Goal: Task Accomplishment & Management: Use online tool/utility

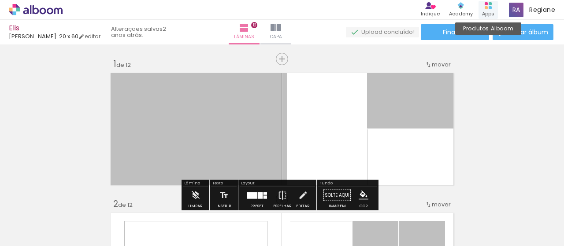
click at [491, 10] on div "Apps" at bounding box center [488, 13] width 12 height 7
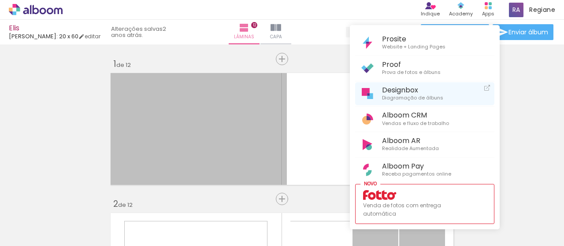
click at [417, 93] on span "Designbox" at bounding box center [412, 90] width 61 height 8
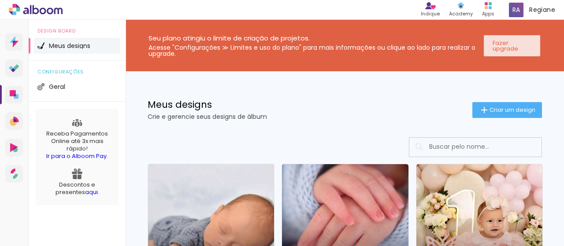
click at [0, 0] on slot "Fazer upgrade" at bounding box center [0, 0] width 0 height 0
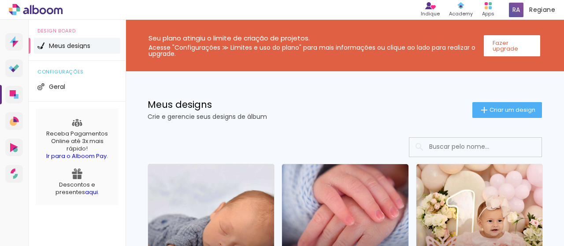
click at [235, 213] on link "Criado em [DATE]" at bounding box center [211, 231] width 126 height 135
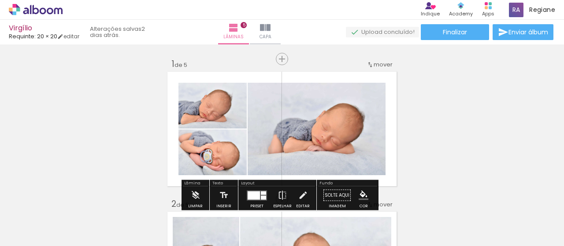
click at [46, 218] on iron-icon at bounding box center [44, 219] width 7 height 7
click at [0, 0] on slot "Não utilizadas" at bounding box center [0, 0] width 0 height 0
type input "Não utilizadas"
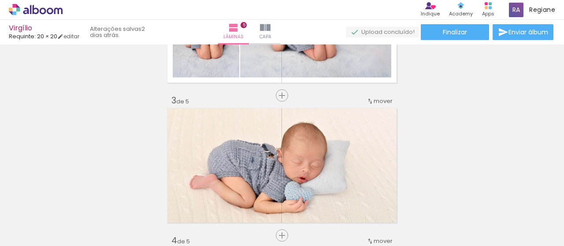
scroll to position [299, 0]
